Goal: Information Seeking & Learning: Check status

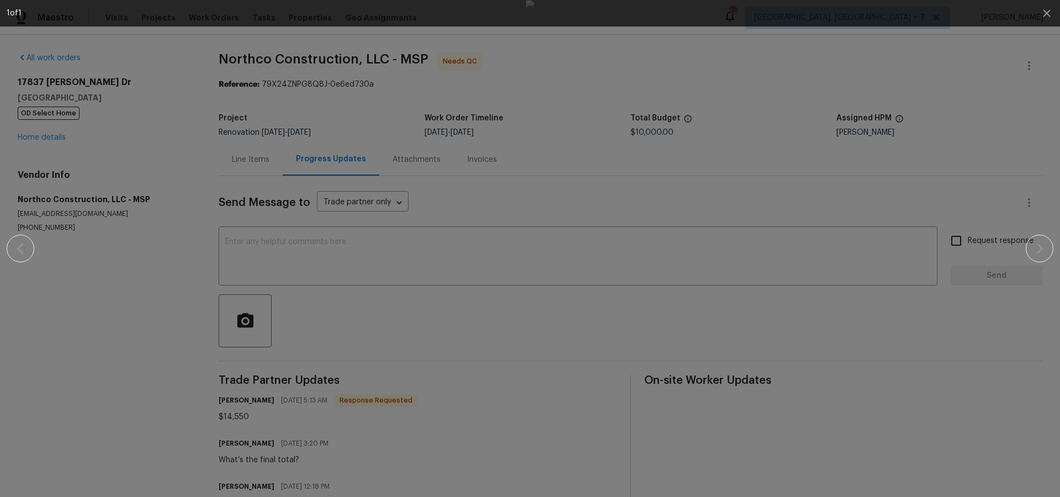
scroll to position [191, 0]
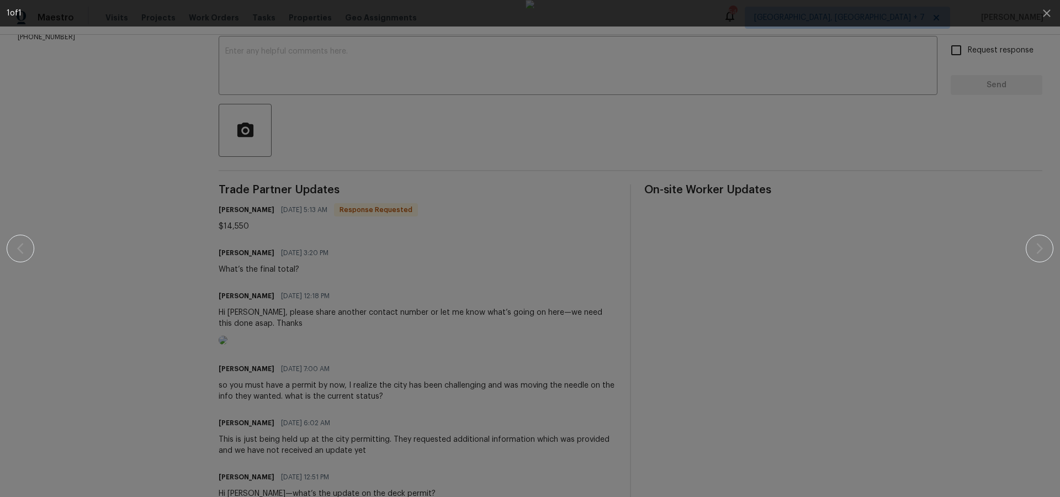
click at [526, 193] on img at bounding box center [530, 248] width 9 height 497
click at [526, 194] on img at bounding box center [530, 248] width 9 height 497
click at [1045, 8] on icon "button" at bounding box center [1046, 13] width 13 height 13
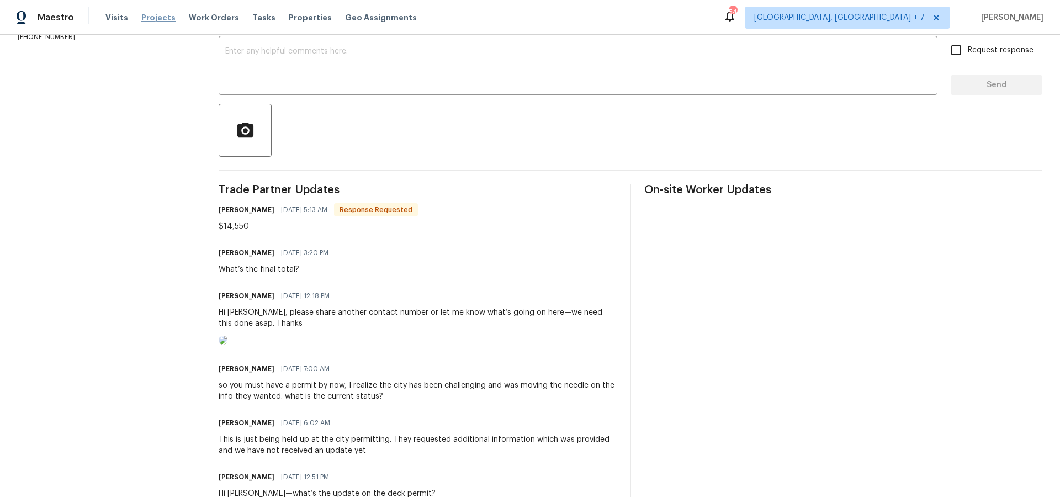
click at [152, 19] on span "Projects" at bounding box center [158, 17] width 34 height 11
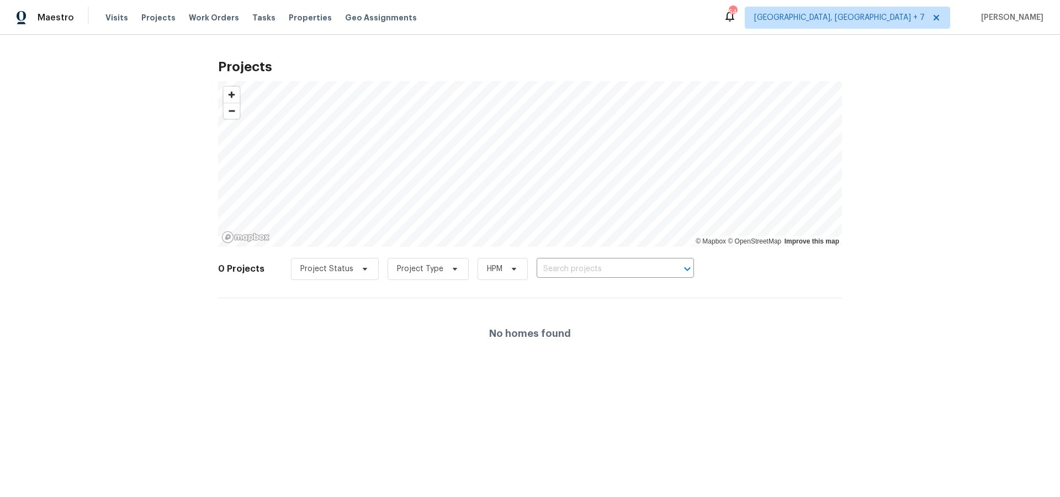
click at [576, 259] on div "Project Status Project Type HPM ​" at bounding box center [492, 269] width 403 height 22
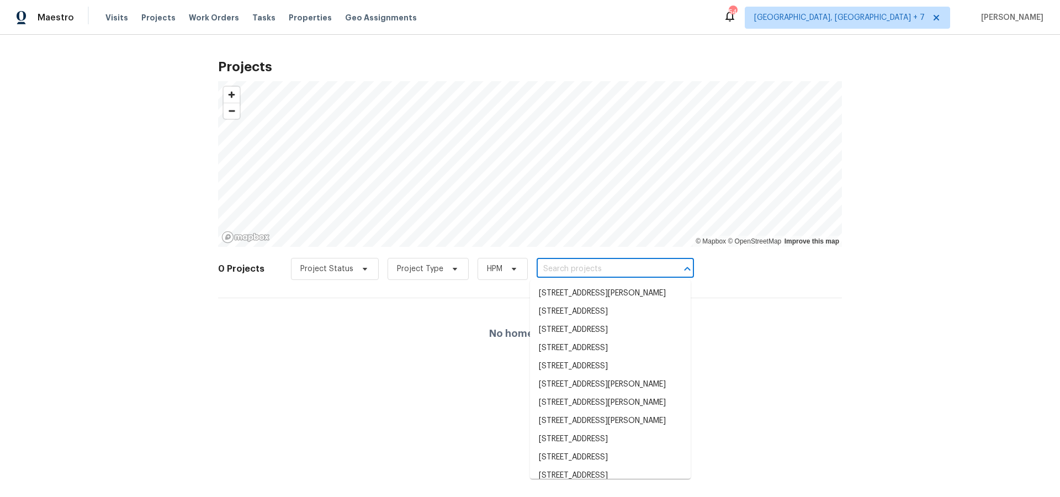
click at [576, 264] on input "text" at bounding box center [600, 269] width 126 height 17
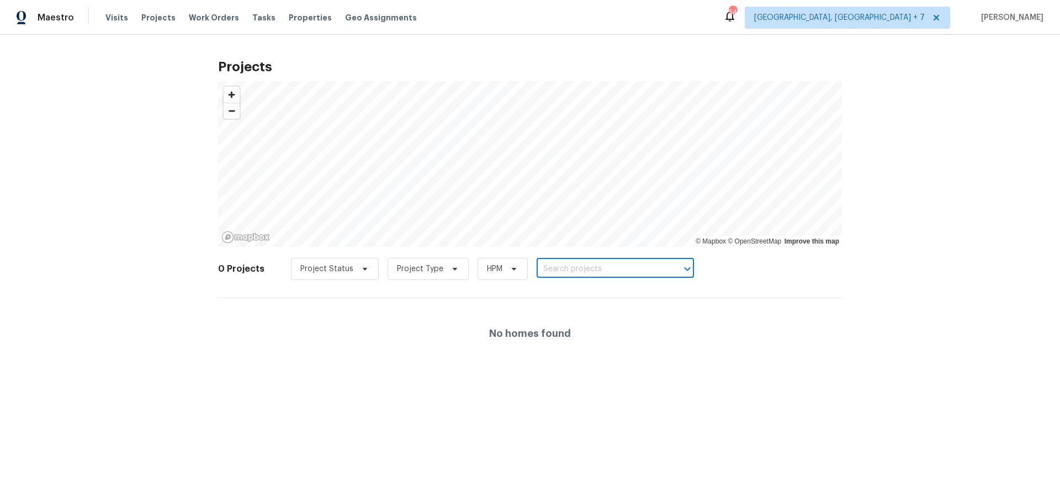
click at [576, 264] on input "text" at bounding box center [600, 269] width 126 height 17
type input "1004"
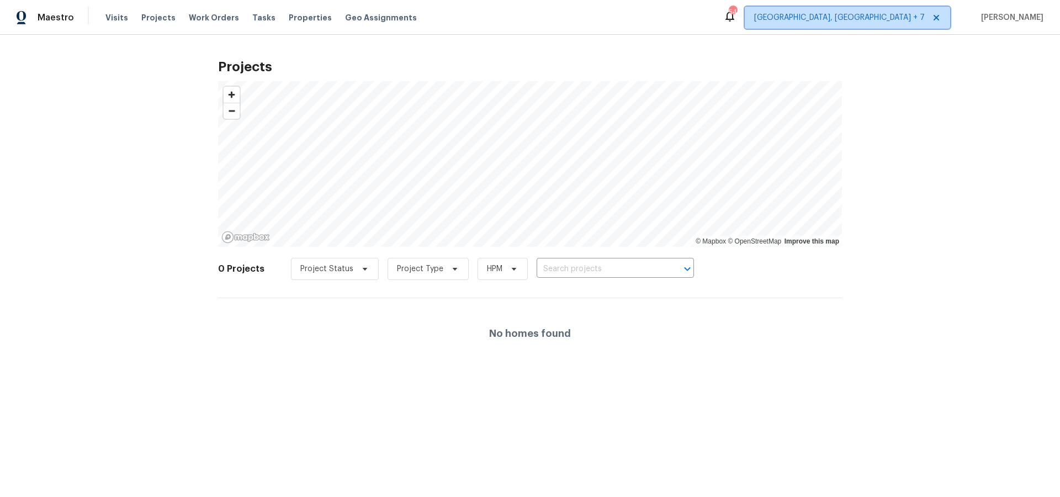
click at [907, 22] on span "[GEOGRAPHIC_DATA], [GEOGRAPHIC_DATA] + 7" at bounding box center [839, 17] width 171 height 11
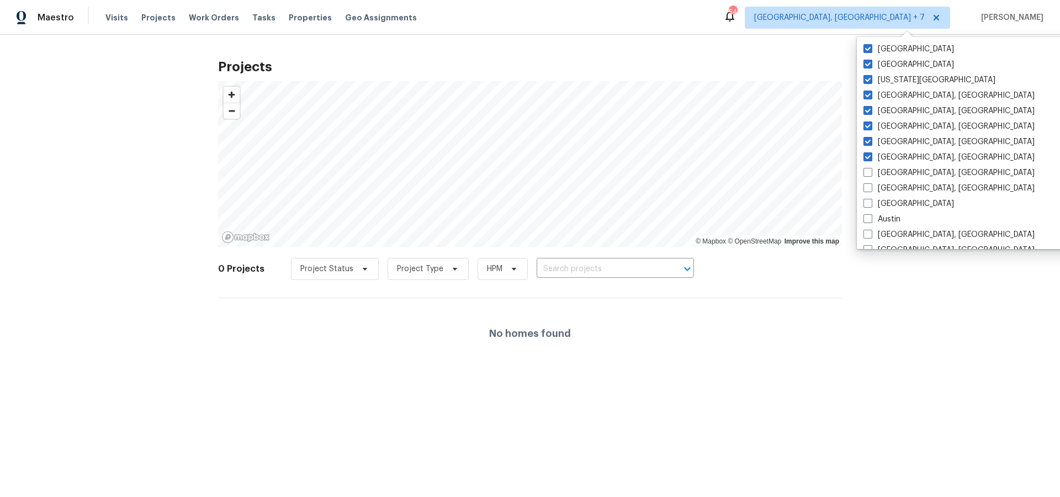
click at [858, 303] on div "Projects © Mapbox © OpenStreetMap Improve this map 0 Projects Project Status Pr…" at bounding box center [530, 211] width 1060 height 352
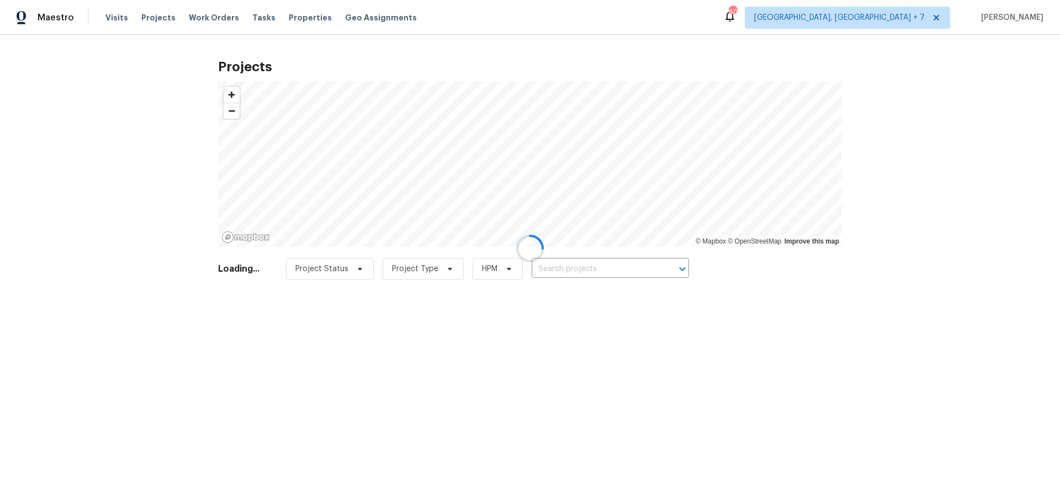
click at [604, 273] on div at bounding box center [530, 248] width 1060 height 497
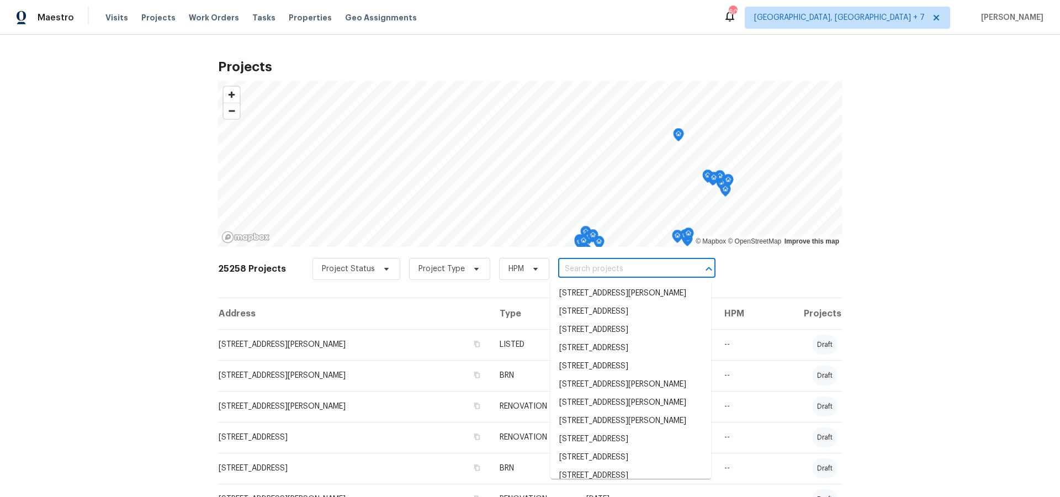
click at [641, 270] on input "text" at bounding box center [621, 269] width 126 height 17
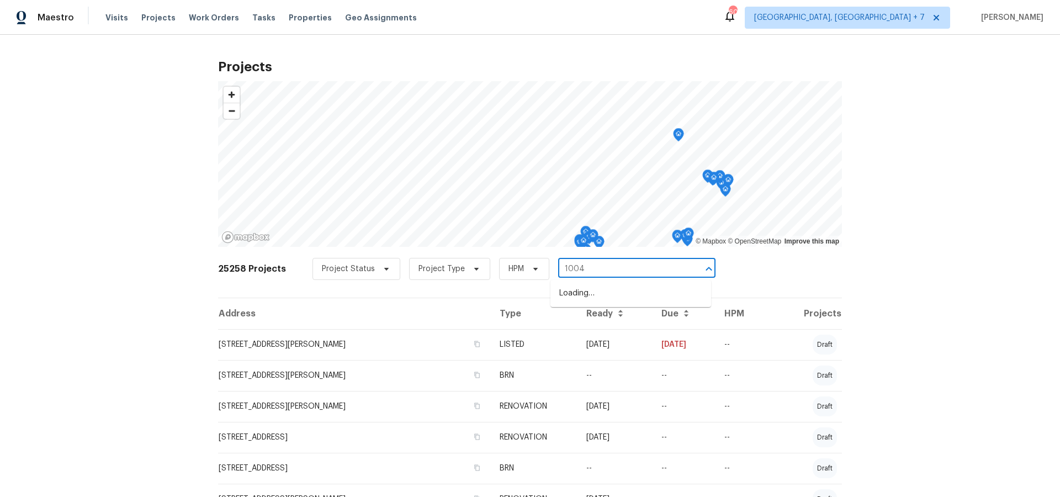
type input "1004 c"
click at [635, 296] on li "[STREET_ADDRESS][PERSON_NAME]" at bounding box center [631, 293] width 161 height 18
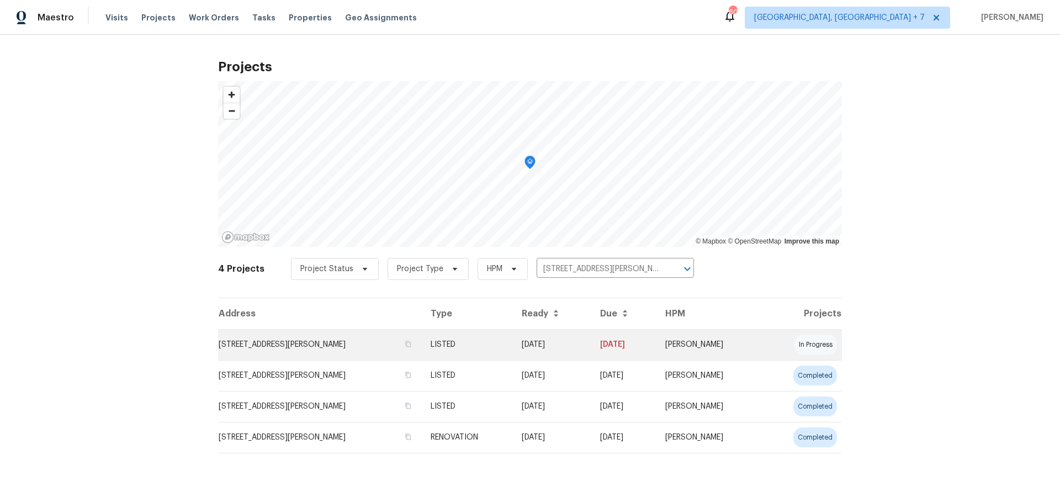
click at [259, 340] on td "[STREET_ADDRESS][PERSON_NAME]" at bounding box center [320, 344] width 204 height 31
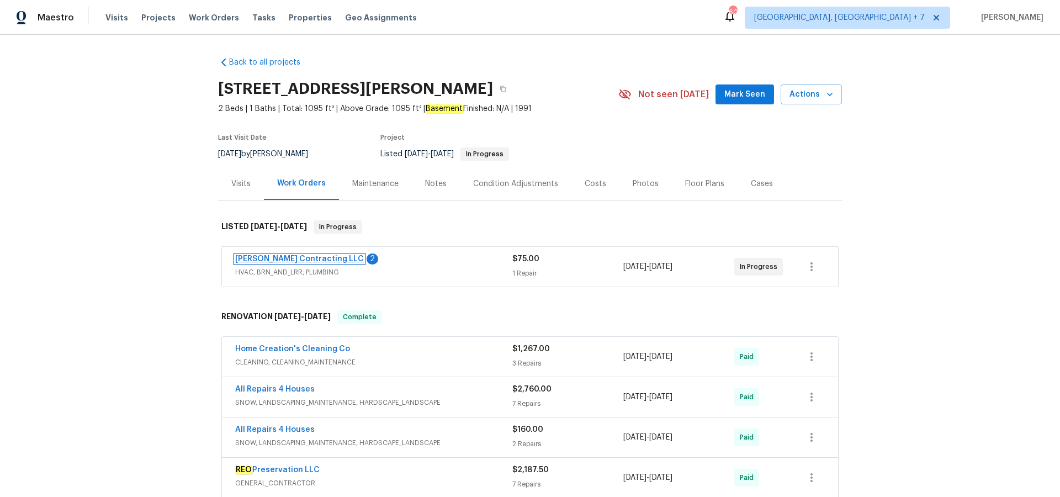
click at [268, 260] on link "[PERSON_NAME] Contracting LLC" at bounding box center [299, 259] width 129 height 8
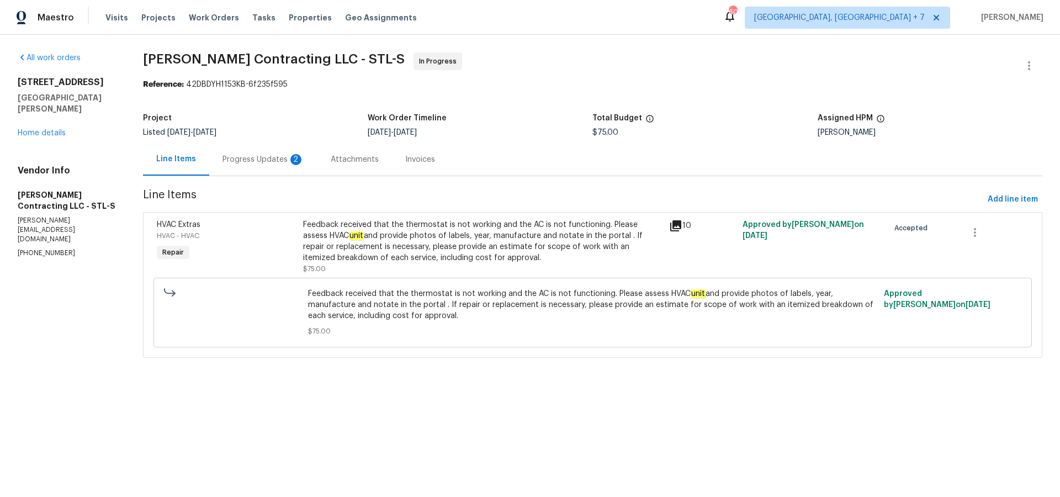
click at [680, 228] on icon at bounding box center [675, 225] width 13 height 13
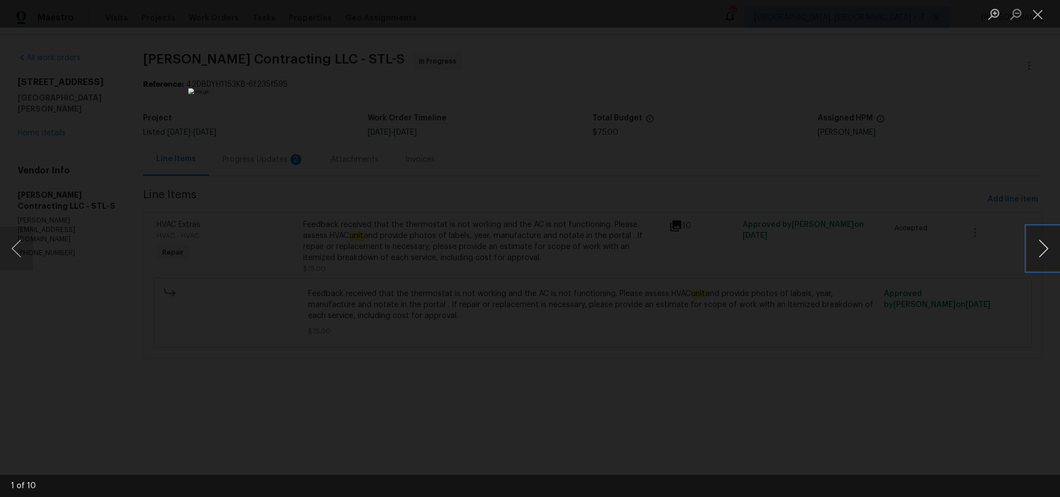
click at [1052, 246] on button "Next image" at bounding box center [1043, 248] width 33 height 44
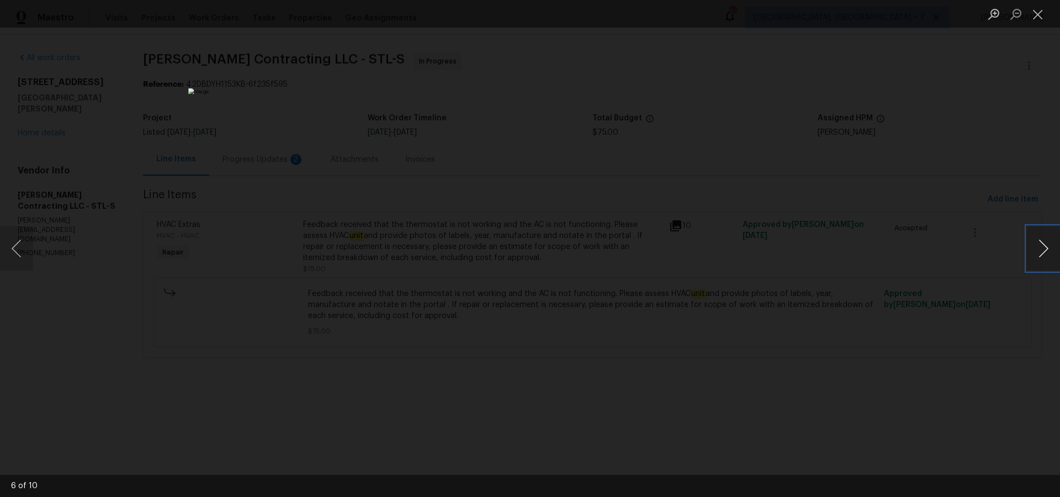
click at [1052, 246] on button "Next image" at bounding box center [1043, 248] width 33 height 44
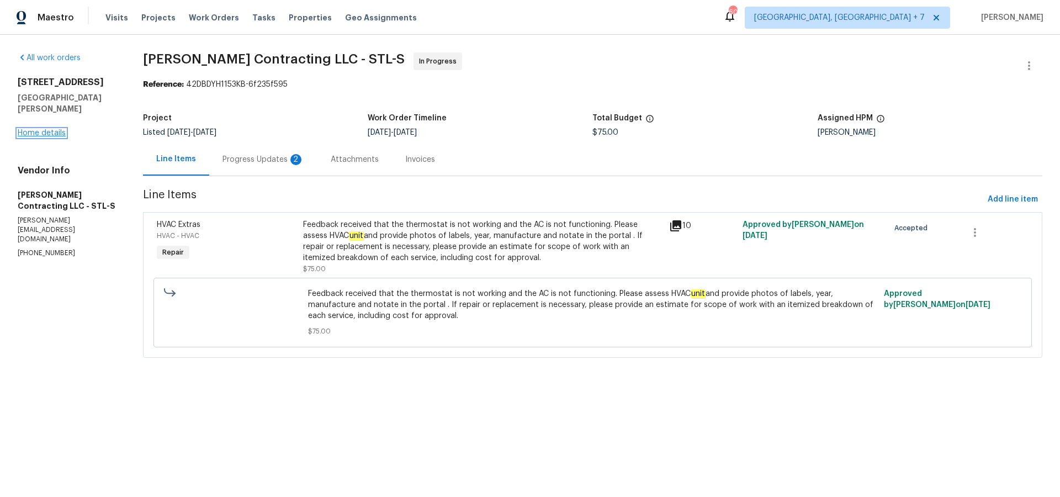
click at [45, 129] on link "Home details" at bounding box center [42, 133] width 48 height 8
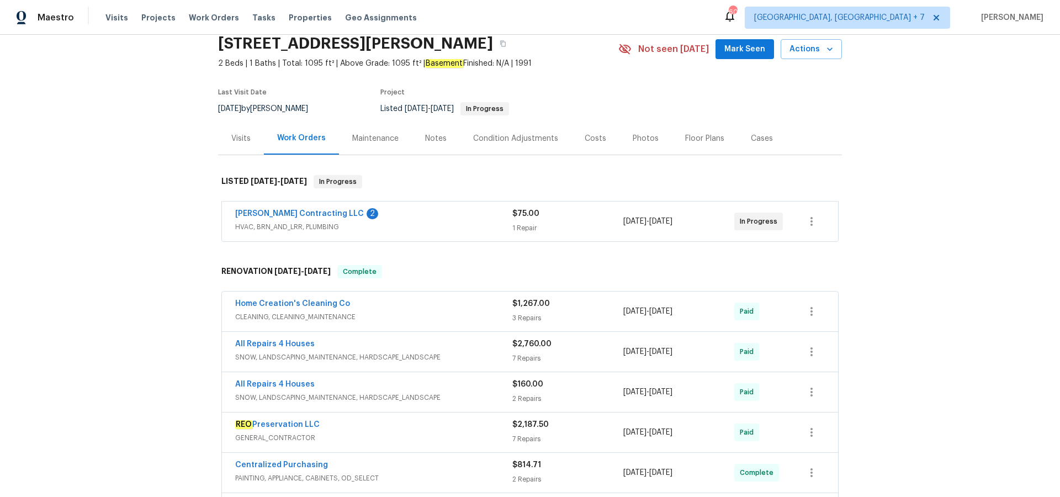
scroll to position [62, 0]
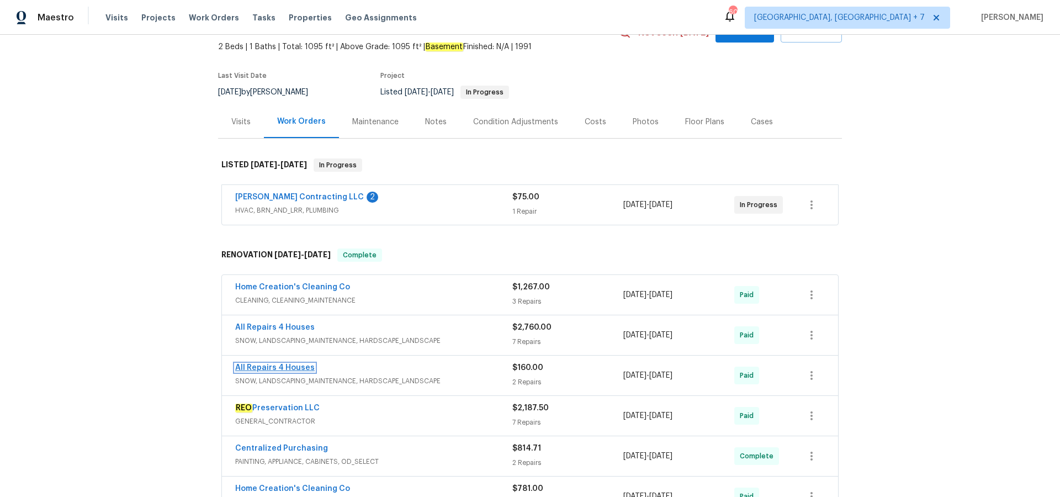
click at [300, 369] on link "All Repairs 4 Houses" at bounding box center [275, 368] width 80 height 8
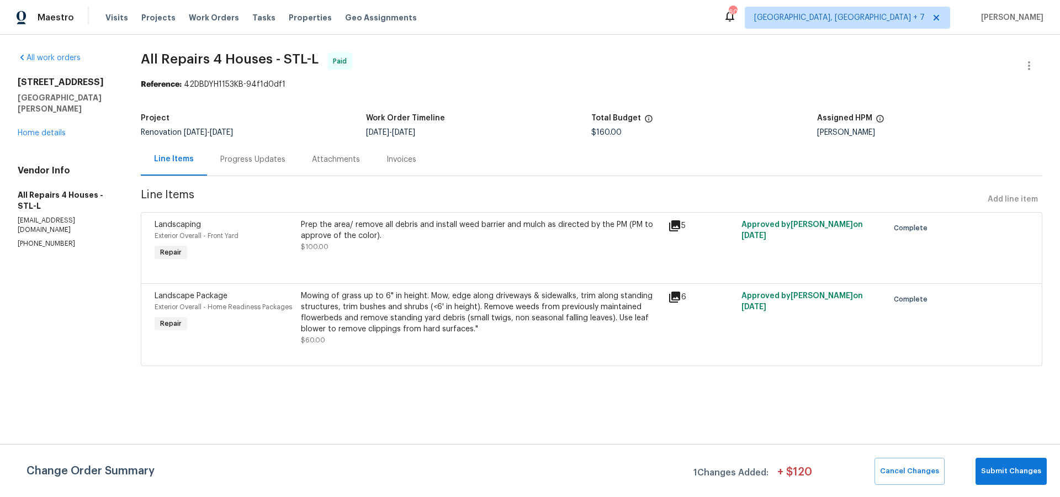
click at [679, 228] on icon at bounding box center [674, 225] width 13 height 13
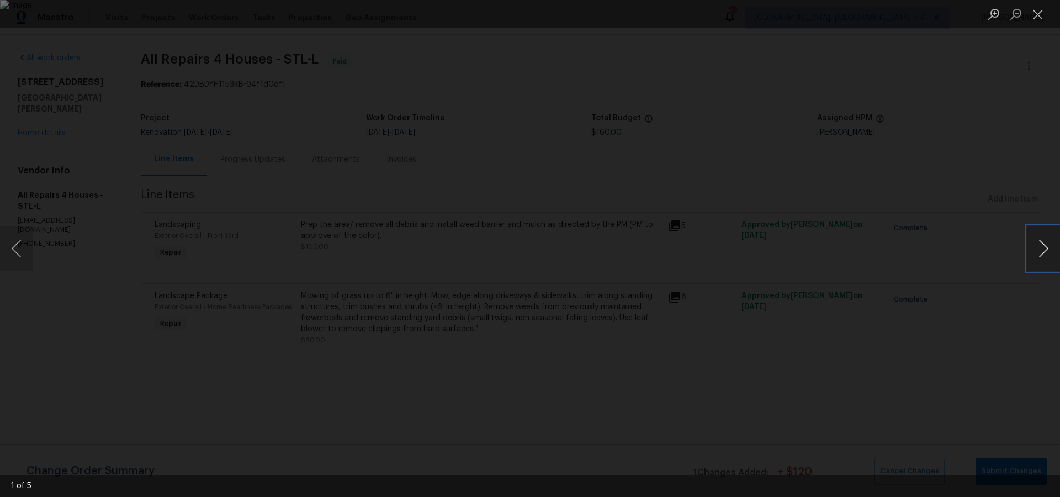
click at [1047, 251] on button "Next image" at bounding box center [1043, 248] width 33 height 44
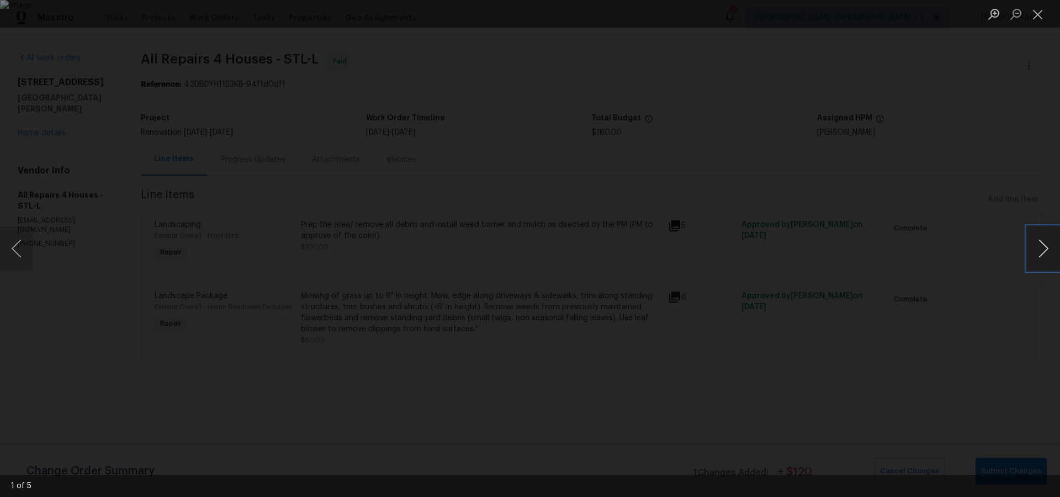
click at [1047, 251] on button "Next image" at bounding box center [1043, 248] width 33 height 44
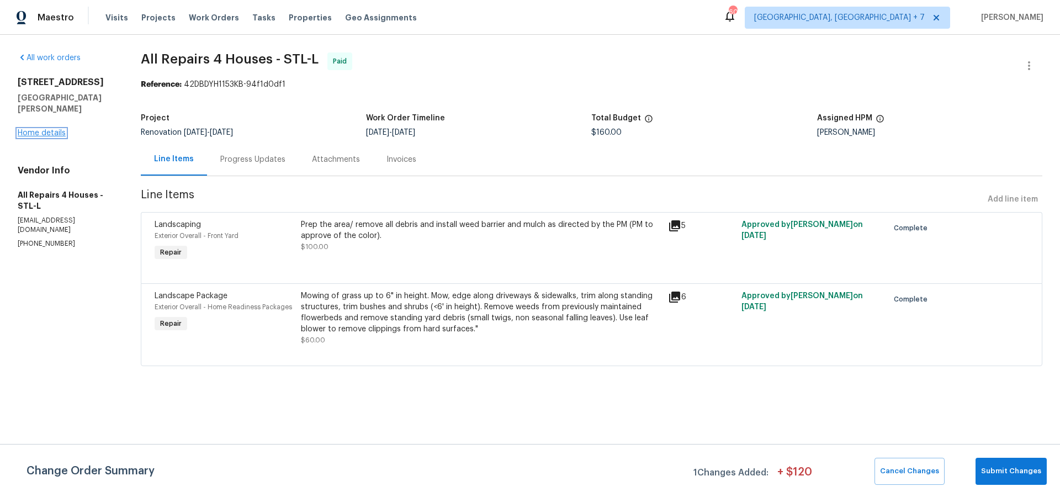
click at [59, 129] on link "Home details" at bounding box center [42, 133] width 48 height 8
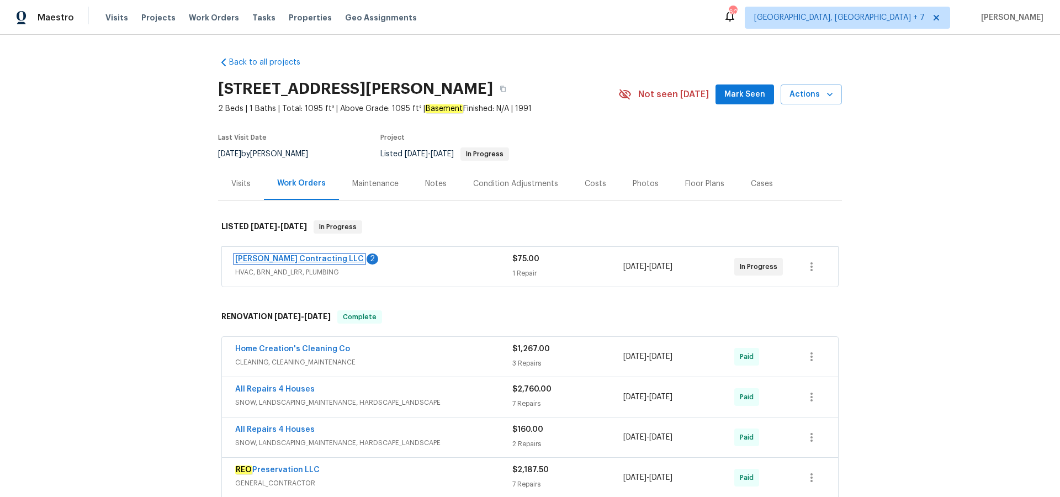
click at [295, 256] on link "[PERSON_NAME] Contracting LLC" at bounding box center [299, 259] width 129 height 8
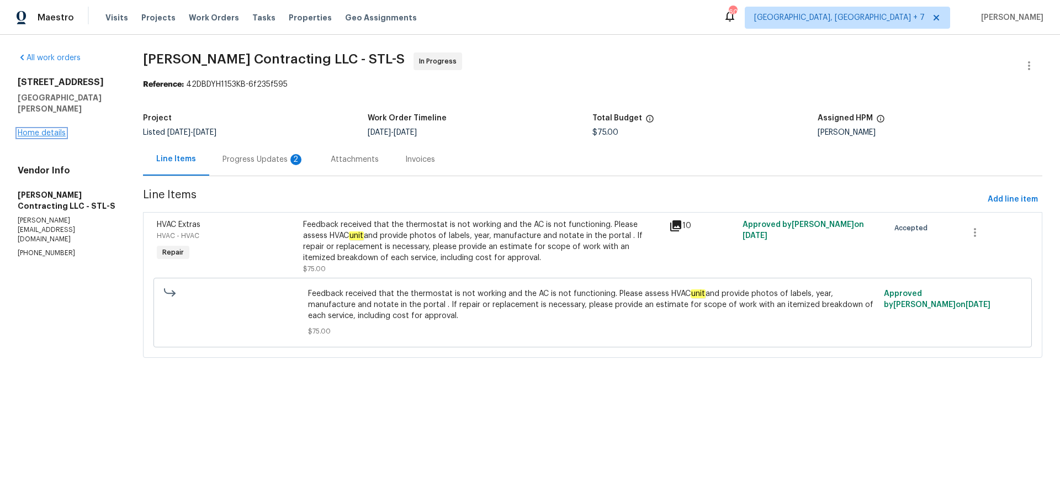
click at [55, 129] on link "Home details" at bounding box center [42, 133] width 48 height 8
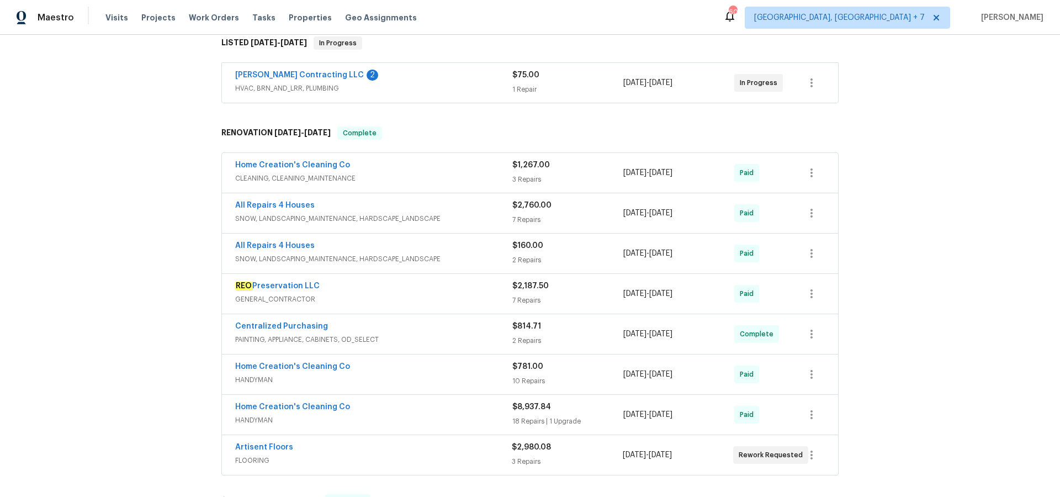
scroll to position [187, 0]
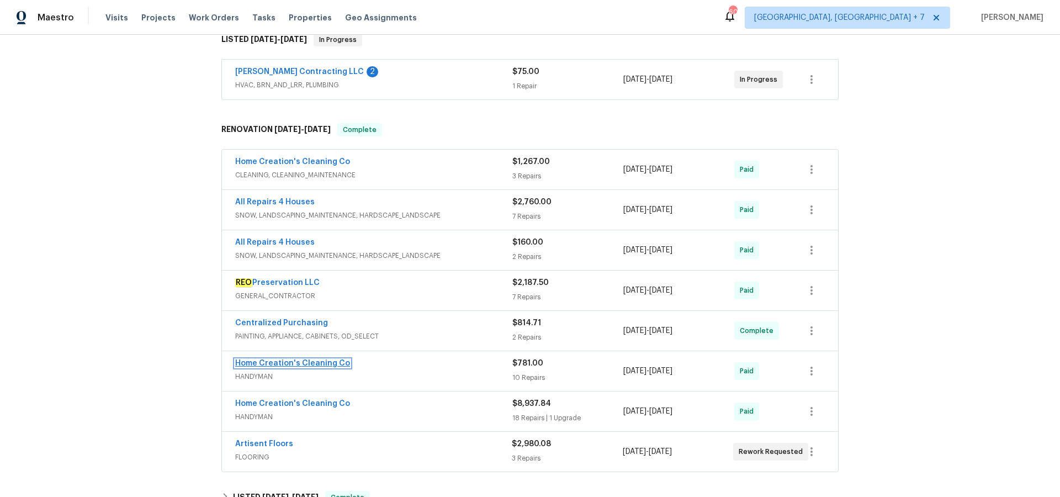
click at [310, 364] on link "Home Creation's Cleaning Co" at bounding box center [292, 364] width 115 height 8
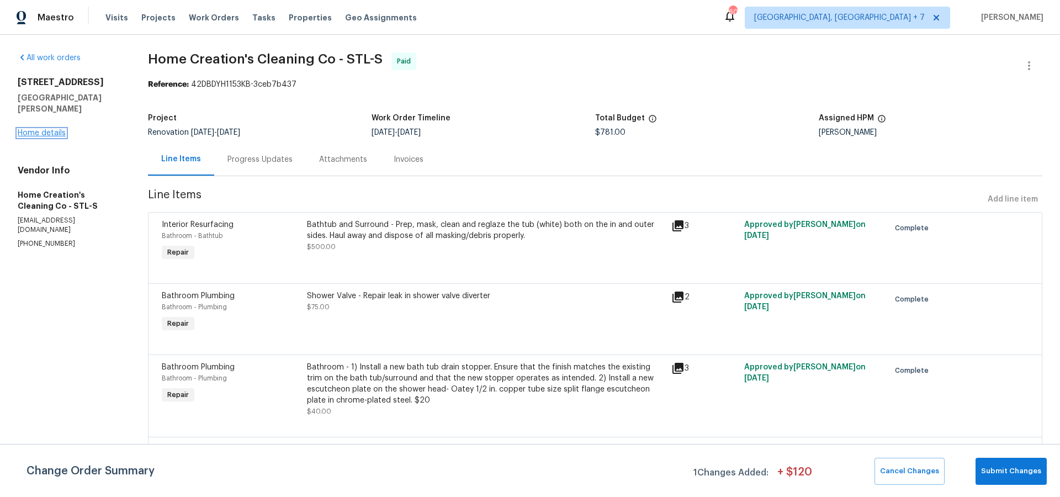
click at [47, 129] on link "Home details" at bounding box center [42, 133] width 48 height 8
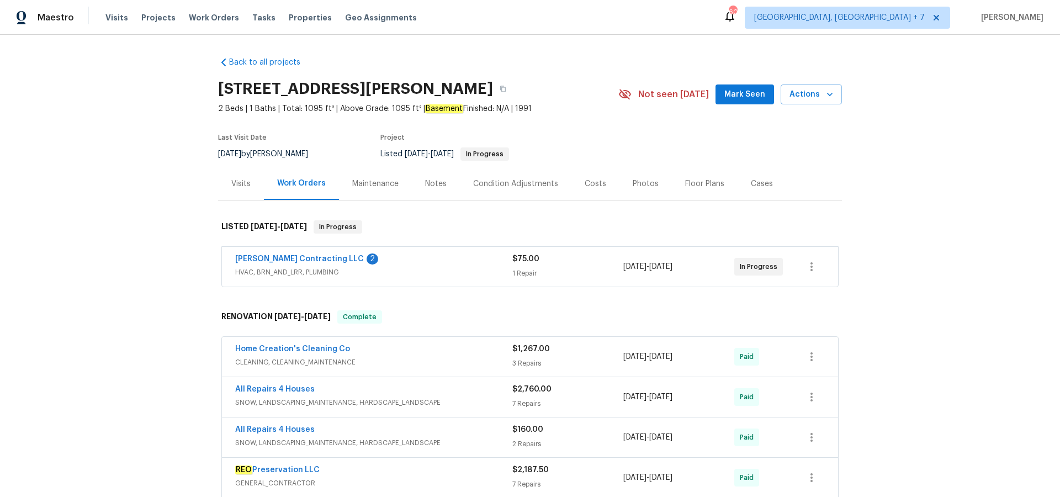
click at [761, 183] on div "Cases" at bounding box center [762, 183] width 22 height 11
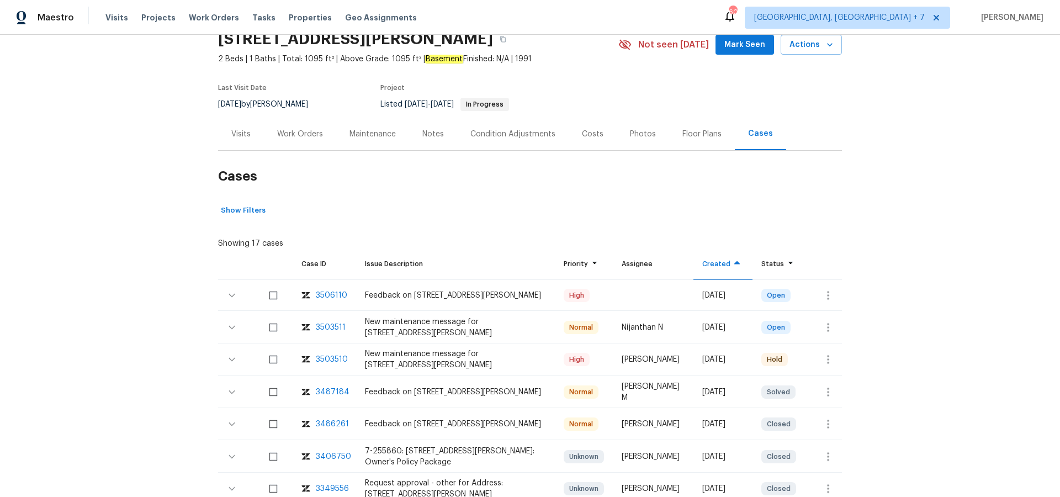
scroll to position [62, 0]
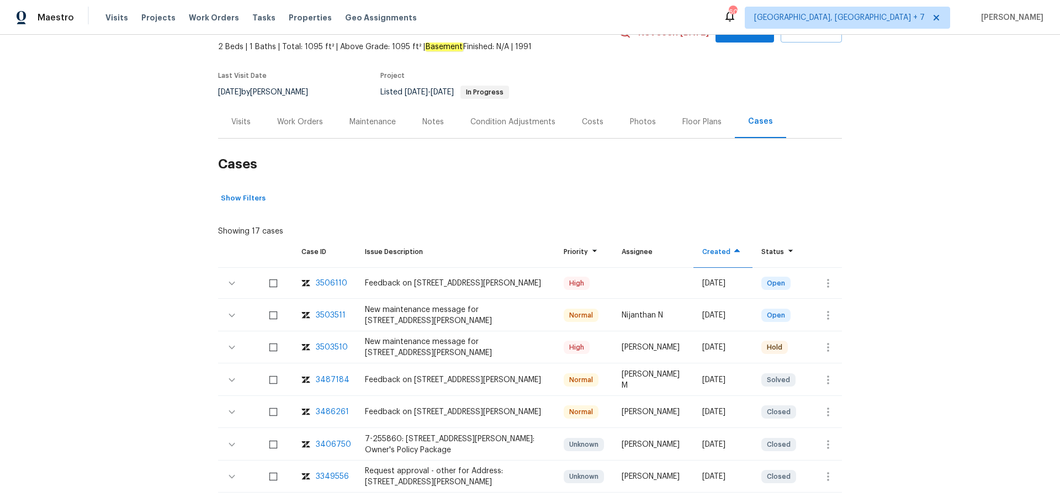
click at [333, 282] on div "3506110" at bounding box center [331, 283] width 31 height 11
click at [332, 345] on div "3503510" at bounding box center [332, 347] width 32 height 11
click at [320, 379] on div "3487184" at bounding box center [333, 379] width 34 height 11
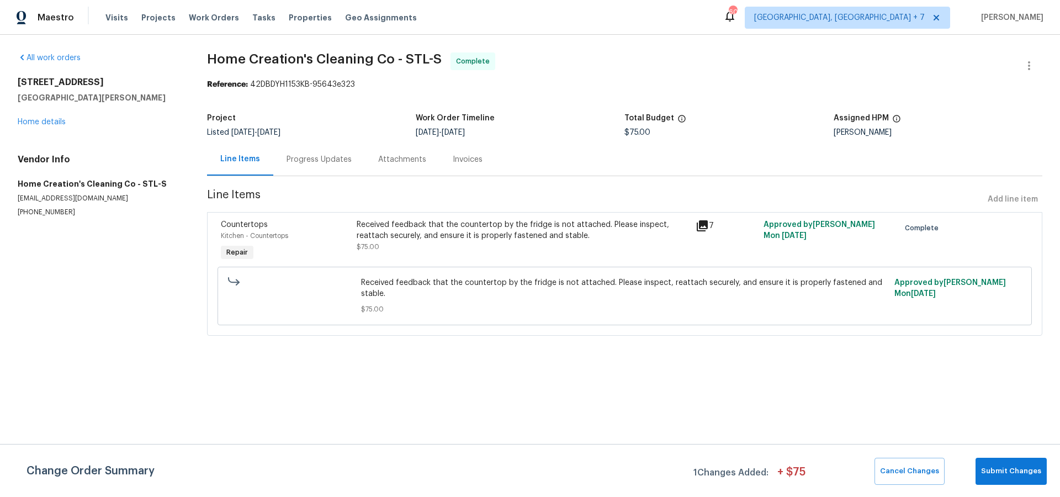
click at [706, 226] on icon at bounding box center [702, 225] width 13 height 13
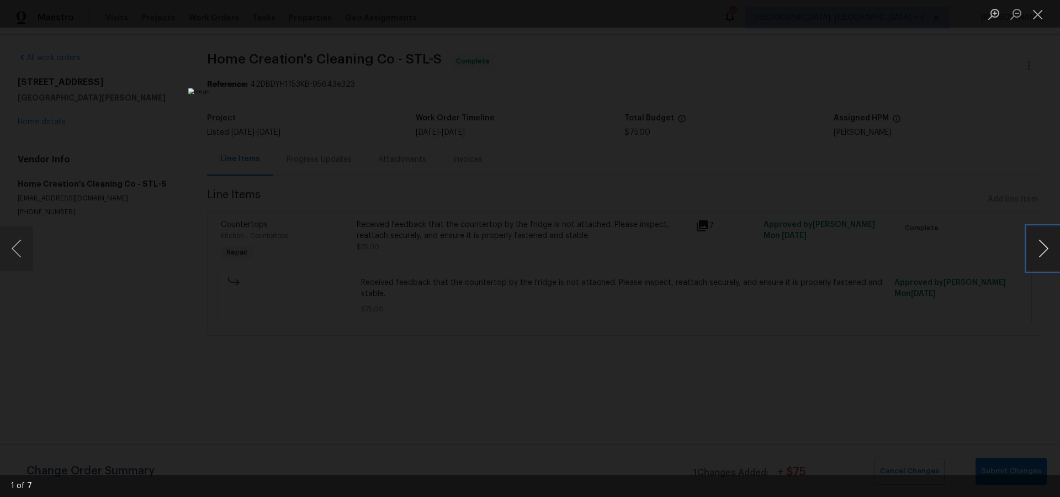
click at [1043, 249] on button "Next image" at bounding box center [1043, 248] width 33 height 44
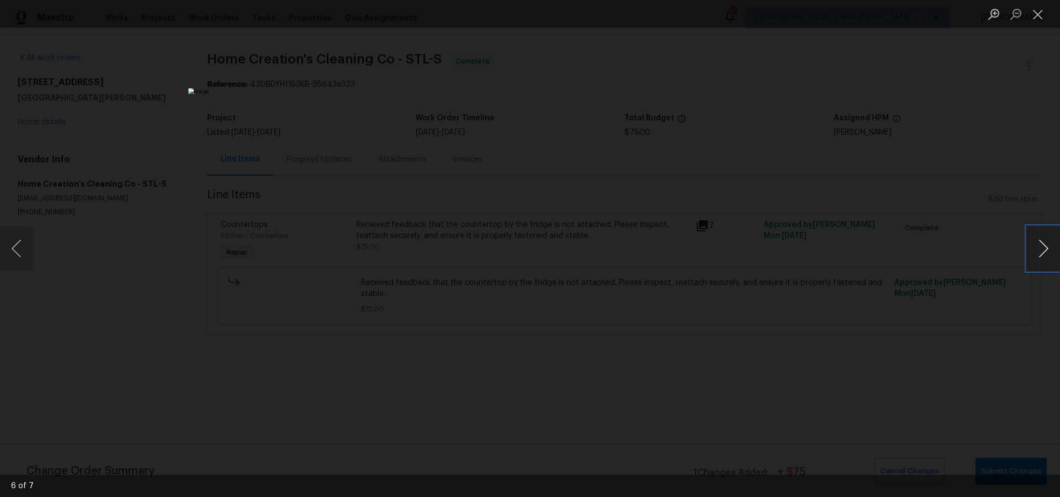
click at [1043, 249] on button "Next image" at bounding box center [1043, 248] width 33 height 44
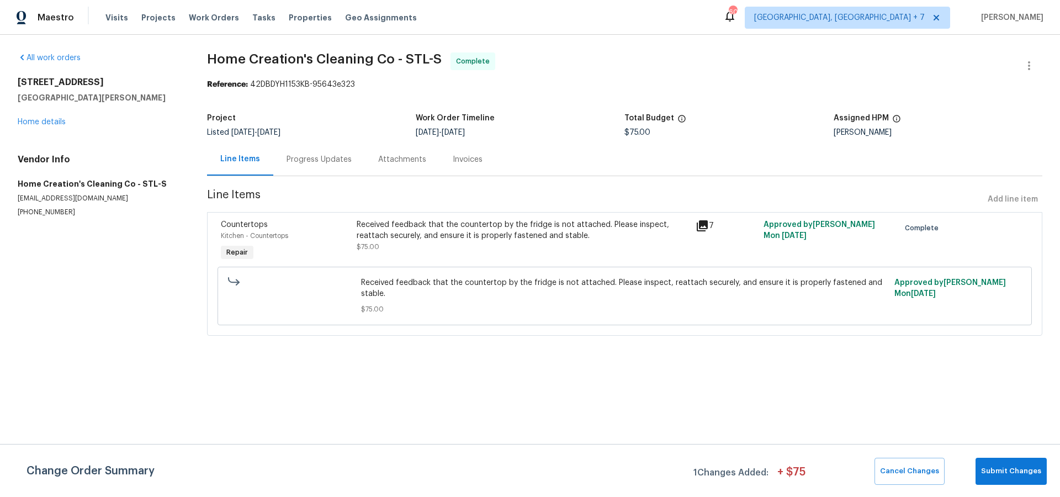
click at [29, 127] on div "1004 Cobbler Ln Saint Peters, MO 63303 Home details" at bounding box center [99, 102] width 163 height 51
click at [31, 123] on link "Home details" at bounding box center [42, 122] width 48 height 8
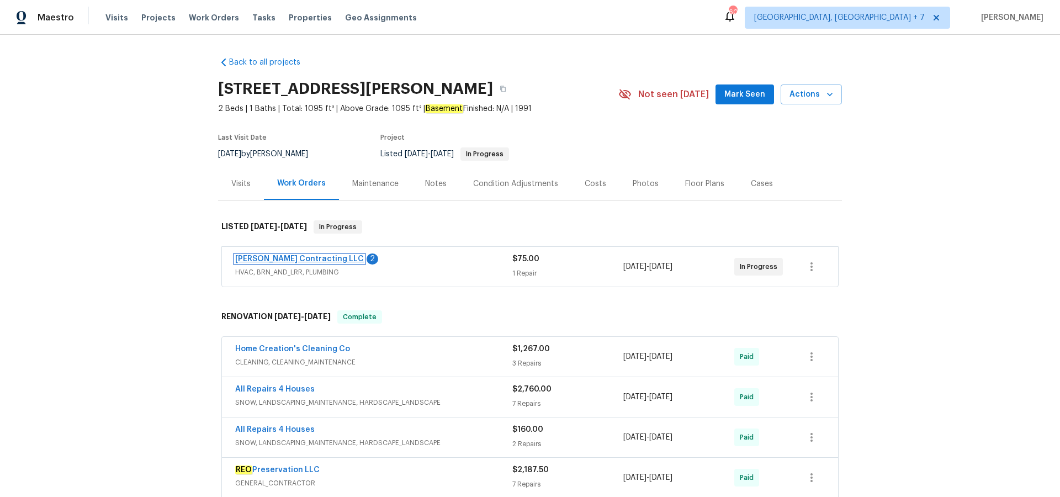
click at [298, 256] on link "[PERSON_NAME] Contracting LLC" at bounding box center [299, 259] width 129 height 8
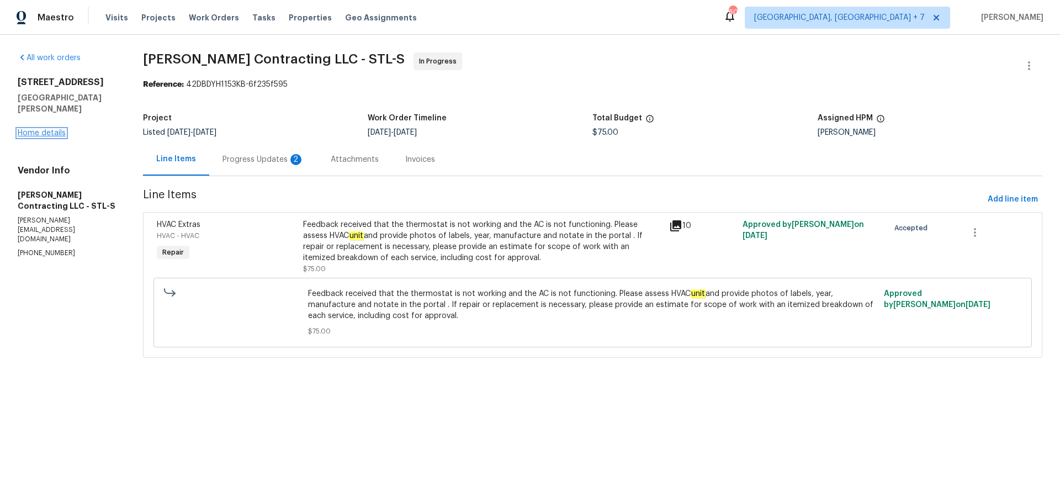
click at [58, 129] on link "Home details" at bounding box center [42, 133] width 48 height 8
